Goal: Information Seeking & Learning: Learn about a topic

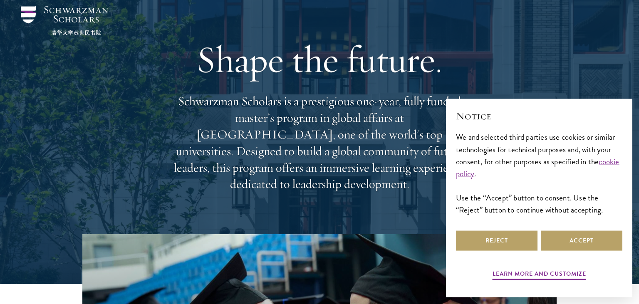
scroll to position [44, 0]
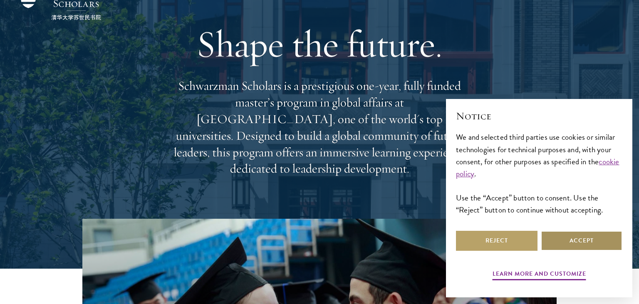
click at [596, 243] on button "Accept" at bounding box center [582, 241] width 82 height 20
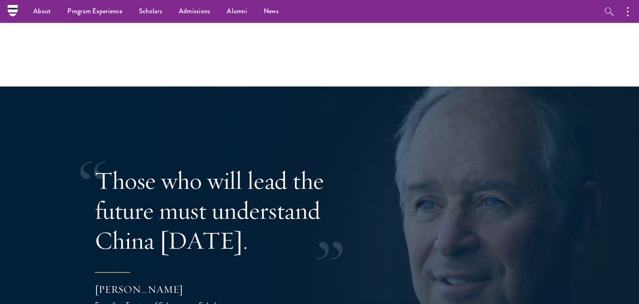
scroll to position [1324, 0]
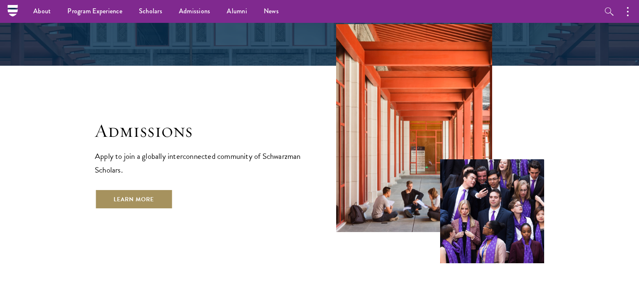
click at [134, 189] on link "Learn More" at bounding box center [134, 199] width 78 height 20
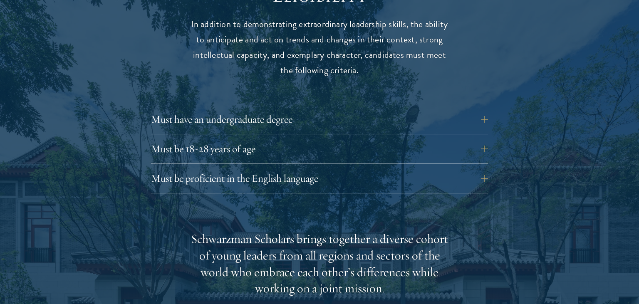
scroll to position [1142, 0]
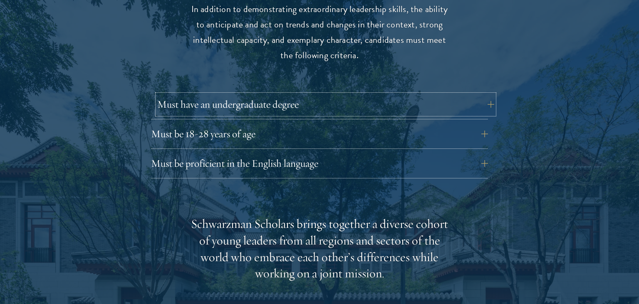
click at [482, 94] on button "Must have an undergraduate degree" at bounding box center [325, 104] width 337 height 20
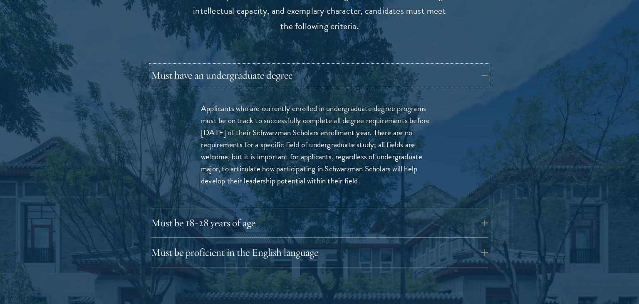
scroll to position [1229, 0]
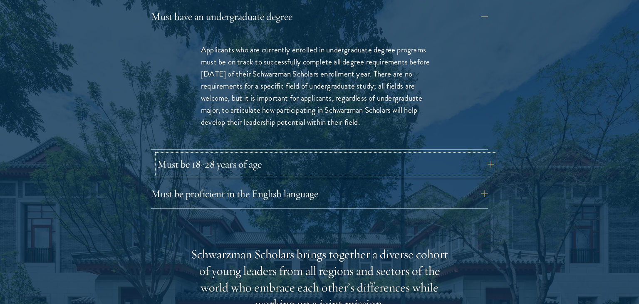
click at [480, 154] on button "Must be 18-28 years of age" at bounding box center [325, 164] width 337 height 20
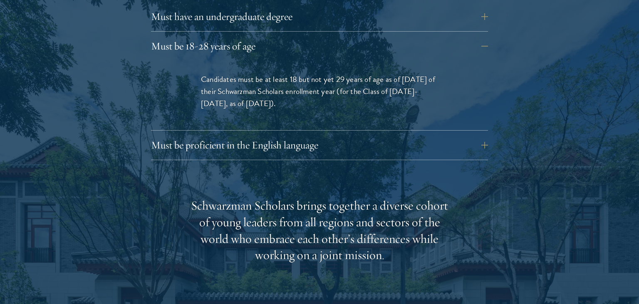
click at [482, 140] on div "Must be proficient in the English language Applicants must demonstrate strong E…" at bounding box center [319, 147] width 337 height 25
click at [484, 135] on button "Must be proficient in the English language" at bounding box center [325, 145] width 337 height 20
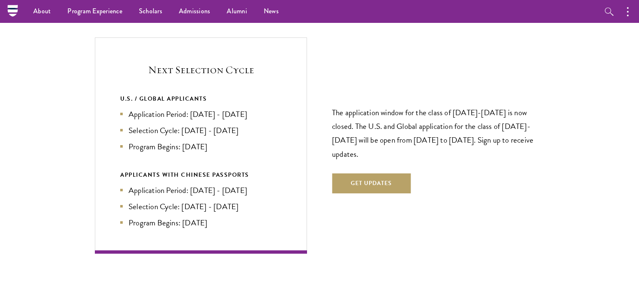
scroll to position [1976, 0]
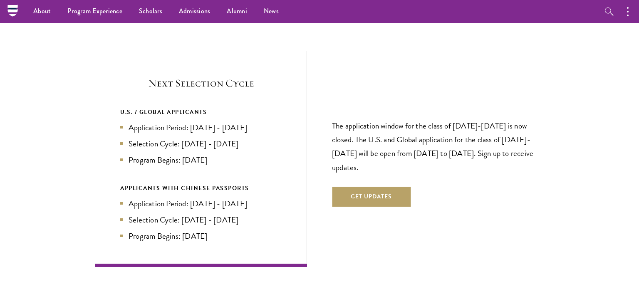
drag, startPoint x: 131, startPoint y: 109, endPoint x: 272, endPoint y: 108, distance: 140.2
click at [272, 121] on li "Application Period: [DATE] - [DATE]" at bounding box center [200, 127] width 161 height 12
copy li "pplication Period: Apr 2026 - Sep 2026"
click at [272, 121] on ul "Application Period: Apr 2026 - Sep 2026 Selection Cycle: Oct - Nov 2026 Program…" at bounding box center [200, 143] width 161 height 44
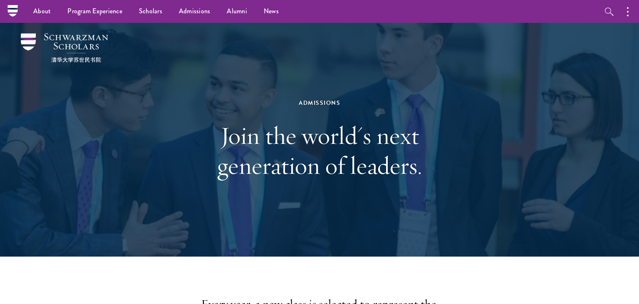
scroll to position [0, 0]
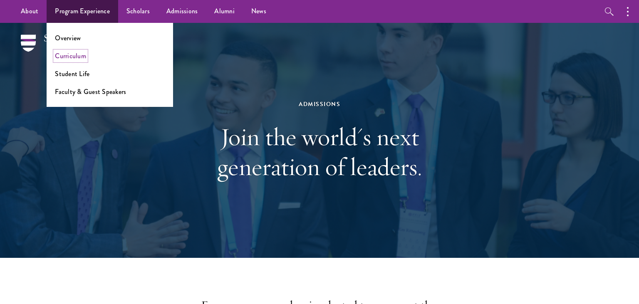
click at [71, 57] on link "Curriculum" at bounding box center [70, 56] width 31 height 10
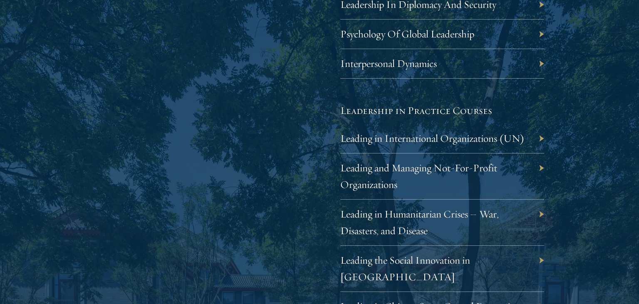
scroll to position [1668, 0]
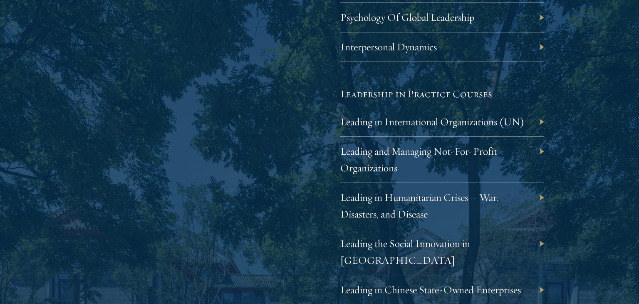
click at [542, 121] on div "Leading in International Organizations (UN)" at bounding box center [442, 122] width 204 height 30
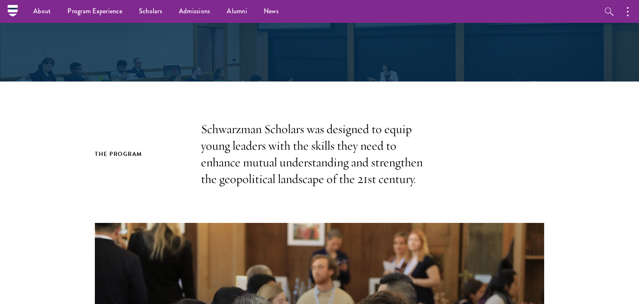
scroll to position [0, 0]
